Goal: Entertainment & Leisure: Consume media (video, audio)

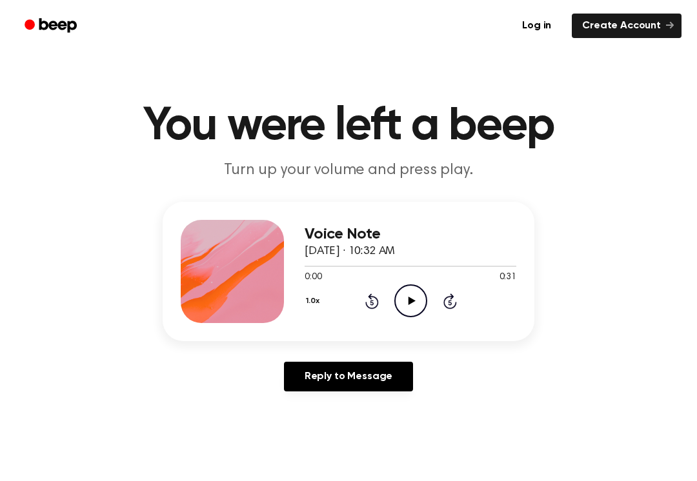
click at [407, 303] on icon "Play Audio" at bounding box center [410, 301] width 33 height 33
click at [405, 307] on icon "Pause Audio" at bounding box center [410, 301] width 33 height 33
click at [415, 303] on icon "Play Audio" at bounding box center [410, 301] width 33 height 33
click at [413, 297] on icon at bounding box center [411, 301] width 6 height 8
click at [400, 299] on icon "Play Audio" at bounding box center [410, 301] width 33 height 33
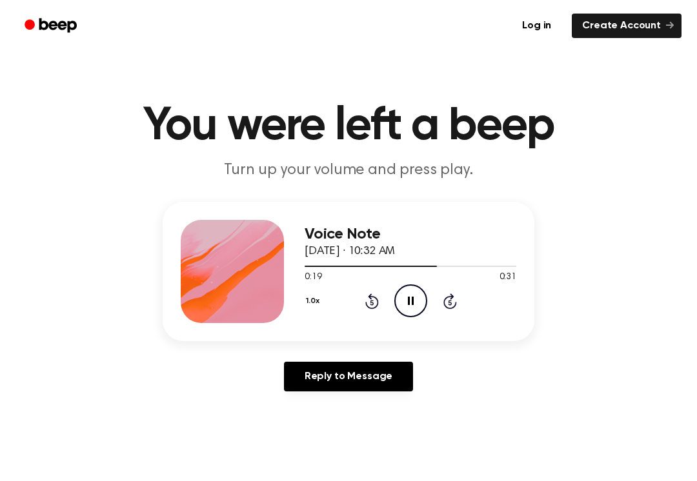
click at [366, 314] on div "1.0x Rewind 5 seconds Pause Audio Skip 5 seconds" at bounding box center [411, 301] width 212 height 33
click at [367, 308] on icon "Rewind 5 seconds" at bounding box center [372, 301] width 14 height 17
click at [369, 310] on div "1.0x Rewind 5 seconds Pause Audio Skip 5 seconds" at bounding box center [411, 301] width 212 height 33
click at [370, 306] on icon "Rewind 5 seconds" at bounding box center [372, 301] width 14 height 17
click at [368, 297] on icon "Rewind 5 seconds" at bounding box center [372, 301] width 14 height 17
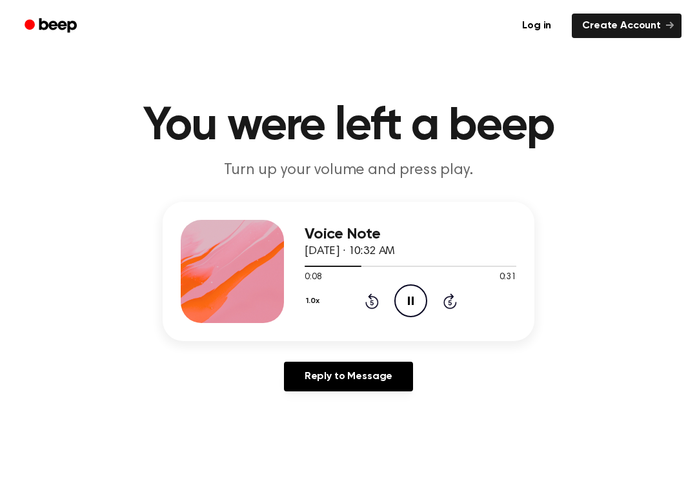
click at [401, 301] on icon "Pause Audio" at bounding box center [410, 301] width 33 height 33
click at [415, 299] on icon "Play Audio" at bounding box center [410, 301] width 33 height 33
click at [409, 292] on icon "Pause Audio" at bounding box center [410, 301] width 33 height 33
click at [366, 308] on icon "Rewind 5 seconds" at bounding box center [372, 301] width 14 height 17
click at [371, 308] on icon at bounding box center [372, 301] width 14 height 15
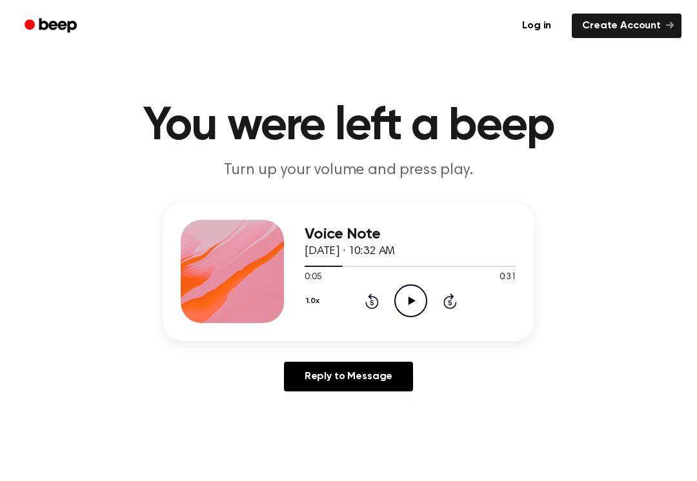
click at [408, 305] on icon "Play Audio" at bounding box center [410, 301] width 33 height 33
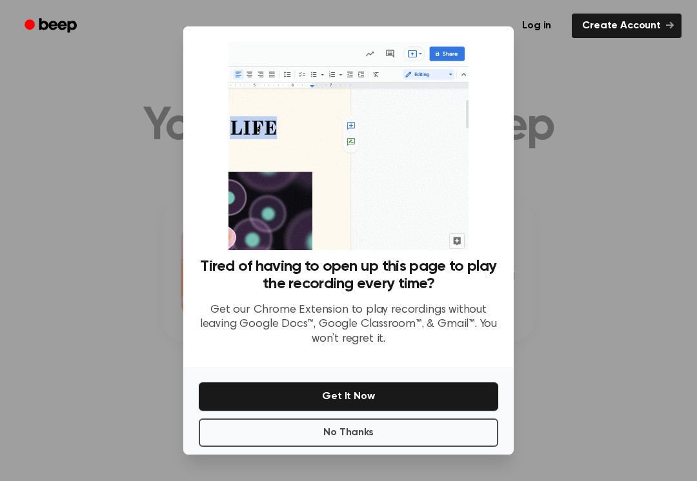
click at [325, 436] on button "No Thanks" at bounding box center [348, 433] width 299 height 28
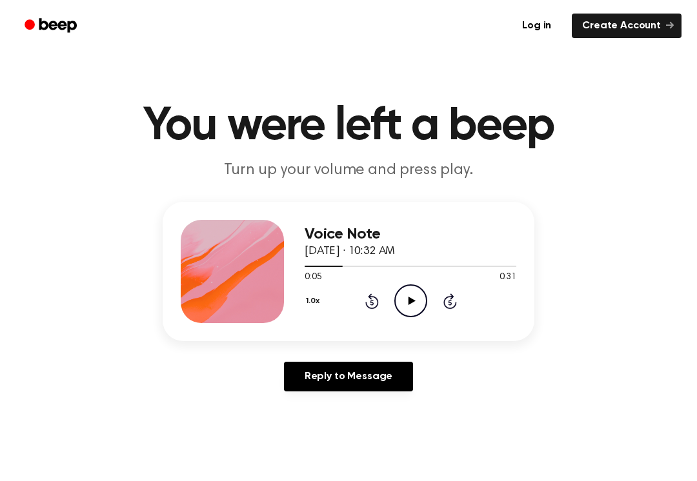
click at [407, 316] on circle at bounding box center [411, 301] width 32 height 32
click at [406, 315] on icon "Pause Audio" at bounding box center [410, 301] width 33 height 33
click at [410, 311] on icon "Play Audio" at bounding box center [410, 301] width 33 height 33
click at [414, 303] on icon "Pause Audio" at bounding box center [410, 301] width 33 height 33
click at [424, 282] on div "0:15 0:31" at bounding box center [411, 278] width 212 height 14
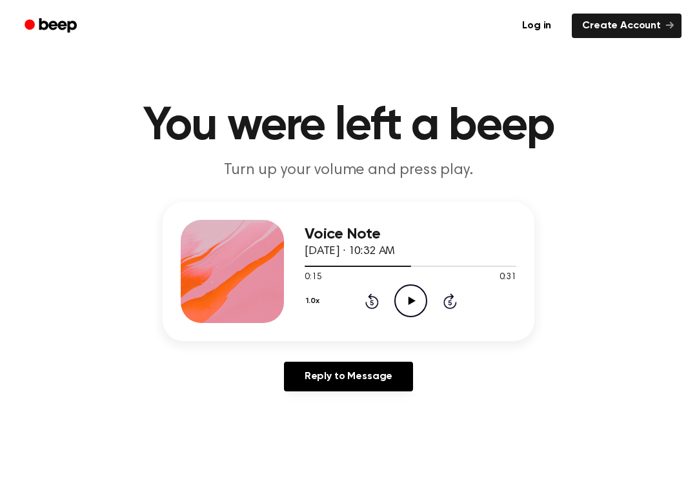
click at [406, 283] on div "0:15 0:31" at bounding box center [411, 278] width 212 height 14
click at [415, 282] on div "0:15 0:31" at bounding box center [411, 278] width 212 height 14
click at [415, 295] on icon "Play Audio" at bounding box center [410, 301] width 33 height 33
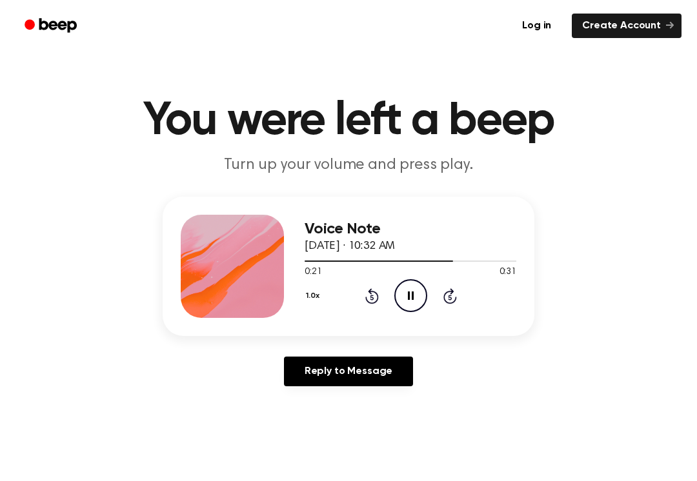
click at [417, 290] on icon "Pause Audio" at bounding box center [410, 295] width 33 height 33
click at [416, 304] on icon "Play Audio" at bounding box center [410, 295] width 33 height 33
click at [407, 295] on icon "Pause Audio" at bounding box center [410, 295] width 33 height 33
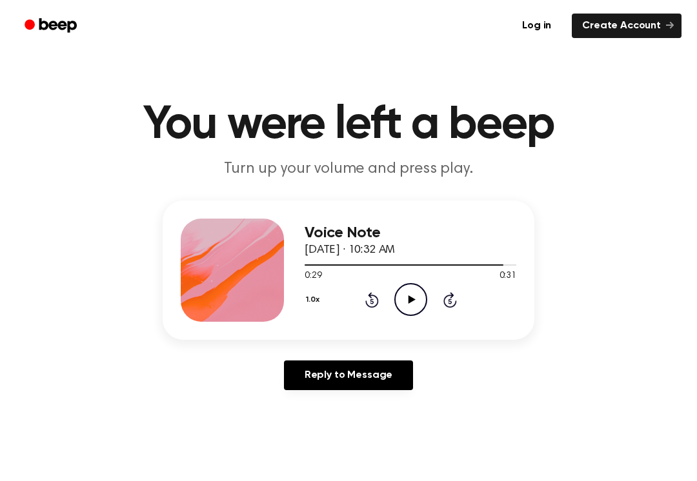
scroll to position [10, 0]
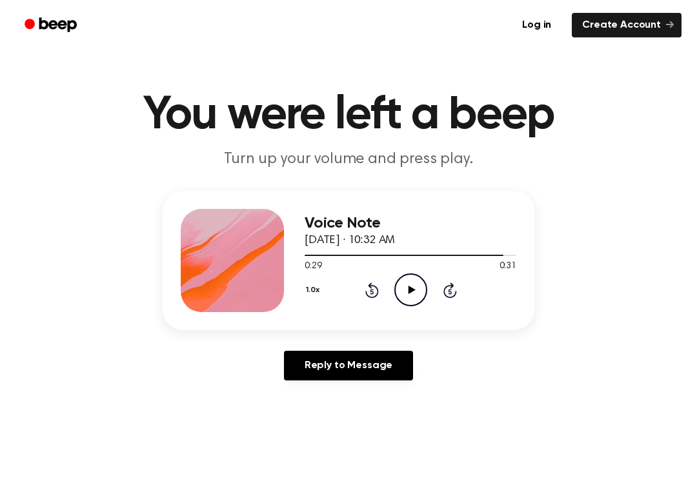
click at [377, 292] on icon at bounding box center [372, 290] width 14 height 15
click at [365, 290] on icon "Rewind 5 seconds" at bounding box center [372, 290] width 14 height 17
click at [404, 290] on icon "Play Audio" at bounding box center [410, 290] width 33 height 33
click at [405, 276] on icon "Pause Audio" at bounding box center [410, 290] width 33 height 33
